Goal: Information Seeking & Learning: Learn about a topic

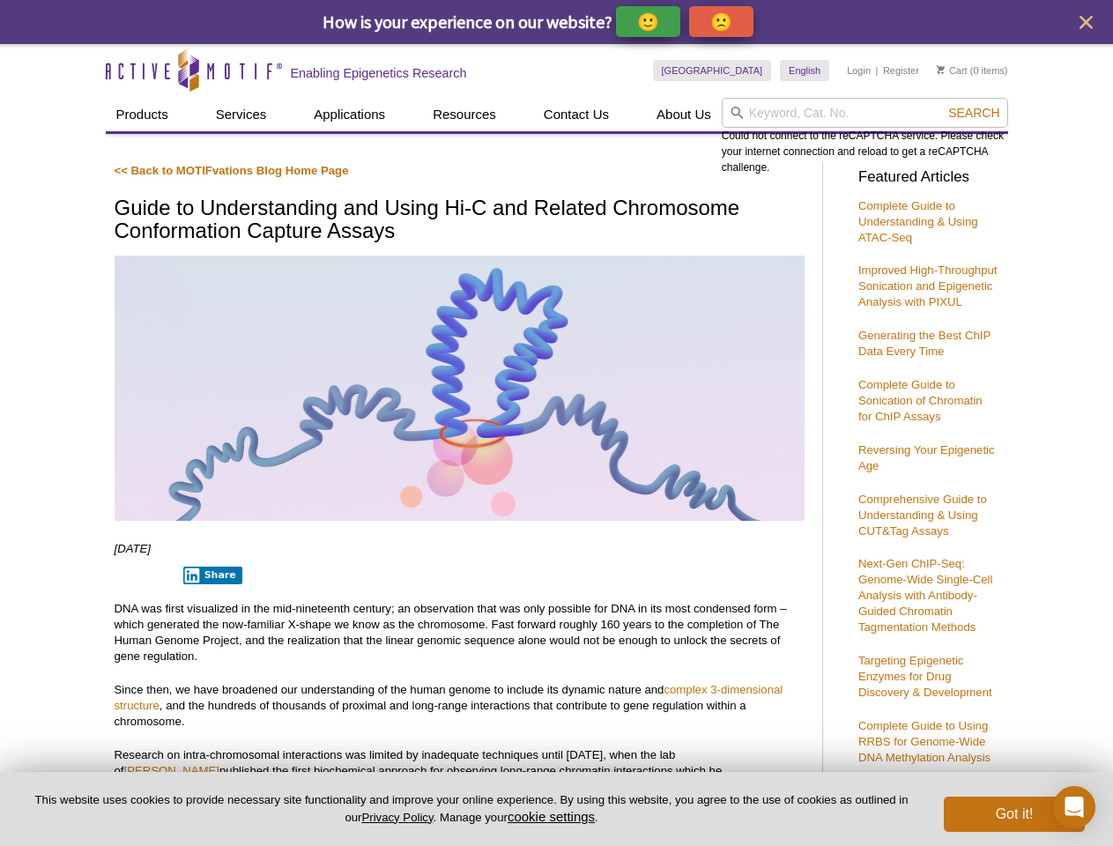
click at [649, 21] on p "🙂" at bounding box center [648, 22] width 22 height 22
click at [1086, 22] on icon "close" at bounding box center [1086, 22] width 13 height 13
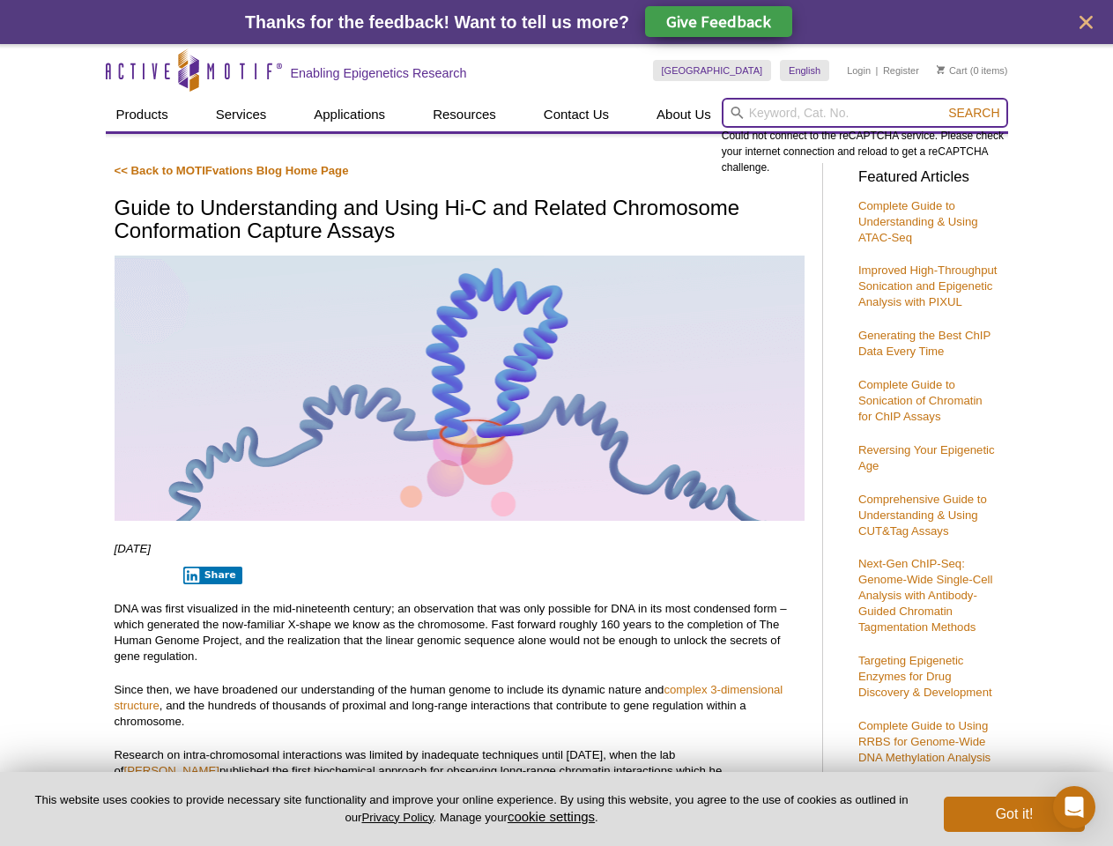
click at [865, 113] on input "search" at bounding box center [865, 113] width 286 height 30
click at [974, 113] on div "Could not connect to the reCAPTCHA service. Please check your internet connecti…" at bounding box center [865, 137] width 286 height 78
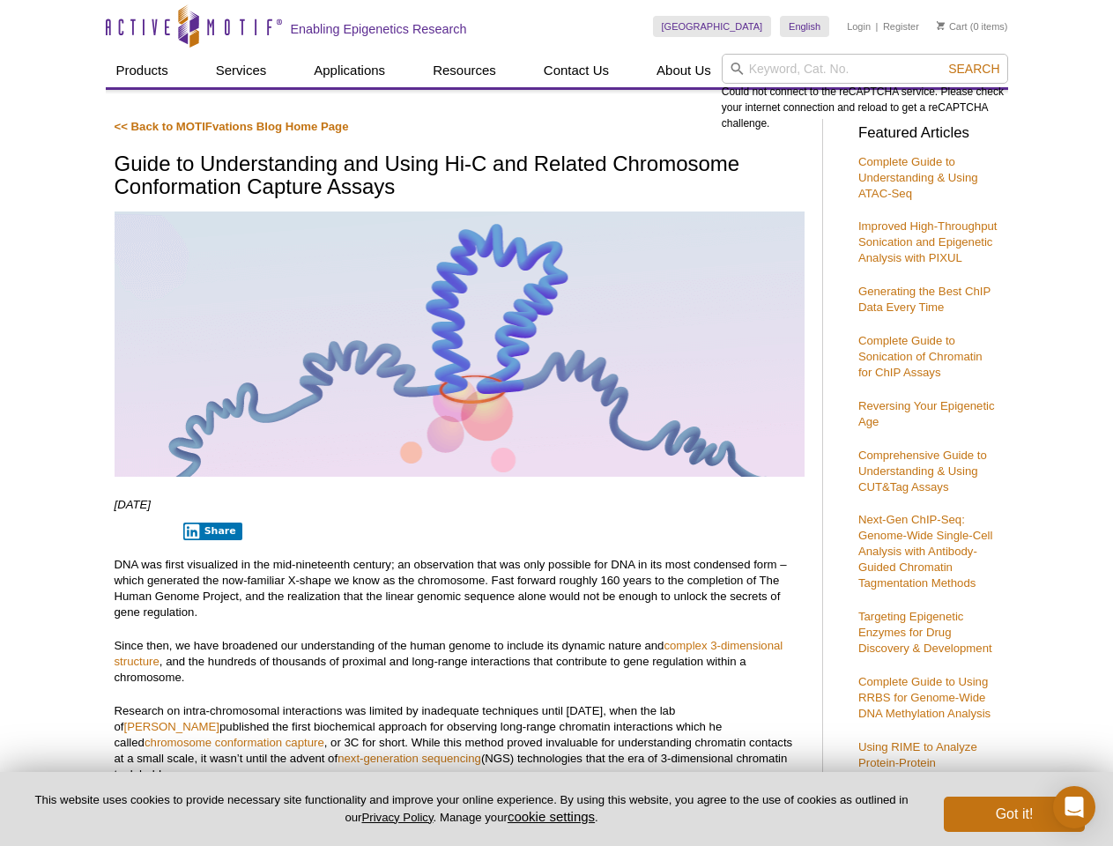
click at [209, 575] on p "DNA was first visualized in the mid-nineteenth century; an observation that was…" at bounding box center [460, 588] width 690 height 63
click at [554, 816] on button "cookie settings" at bounding box center [551, 816] width 87 height 15
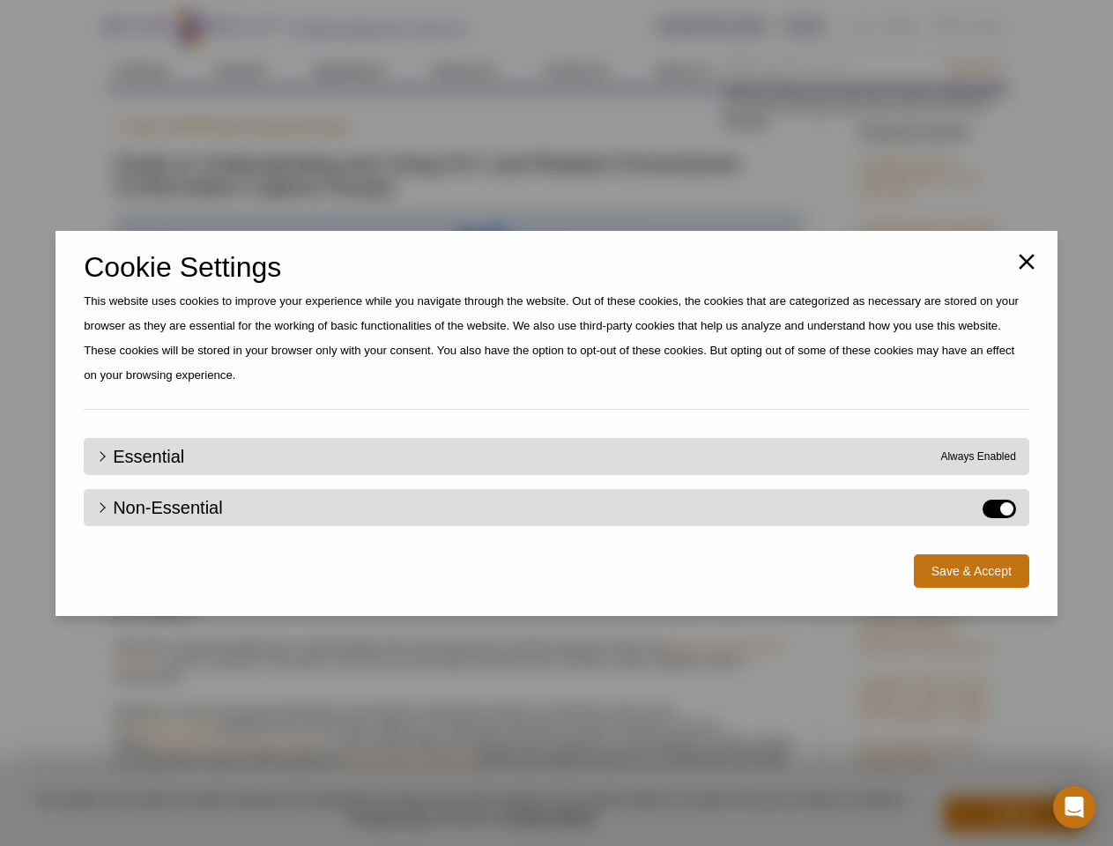
click at [1014, 814] on div "Close Cookie Settings This website uses cookies to improve your experience whil…" at bounding box center [556, 423] width 1113 height 846
click at [1074, 807] on icon "Open Intercom Messenger" at bounding box center [1074, 807] width 19 height 21
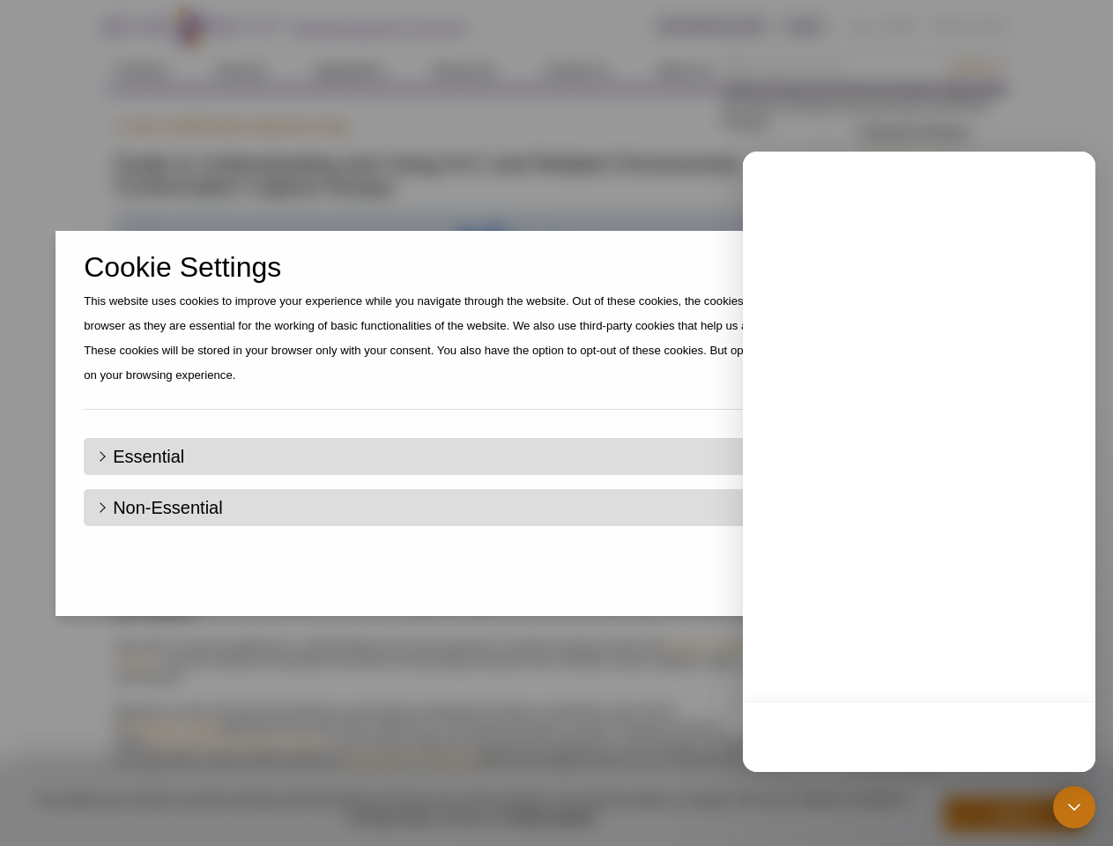
click at [974, 69] on div "Close Cookie Settings This website uses cookies to improve your experience whil…" at bounding box center [556, 423] width 1113 height 846
